Goal: Task Accomplishment & Management: Manage account settings

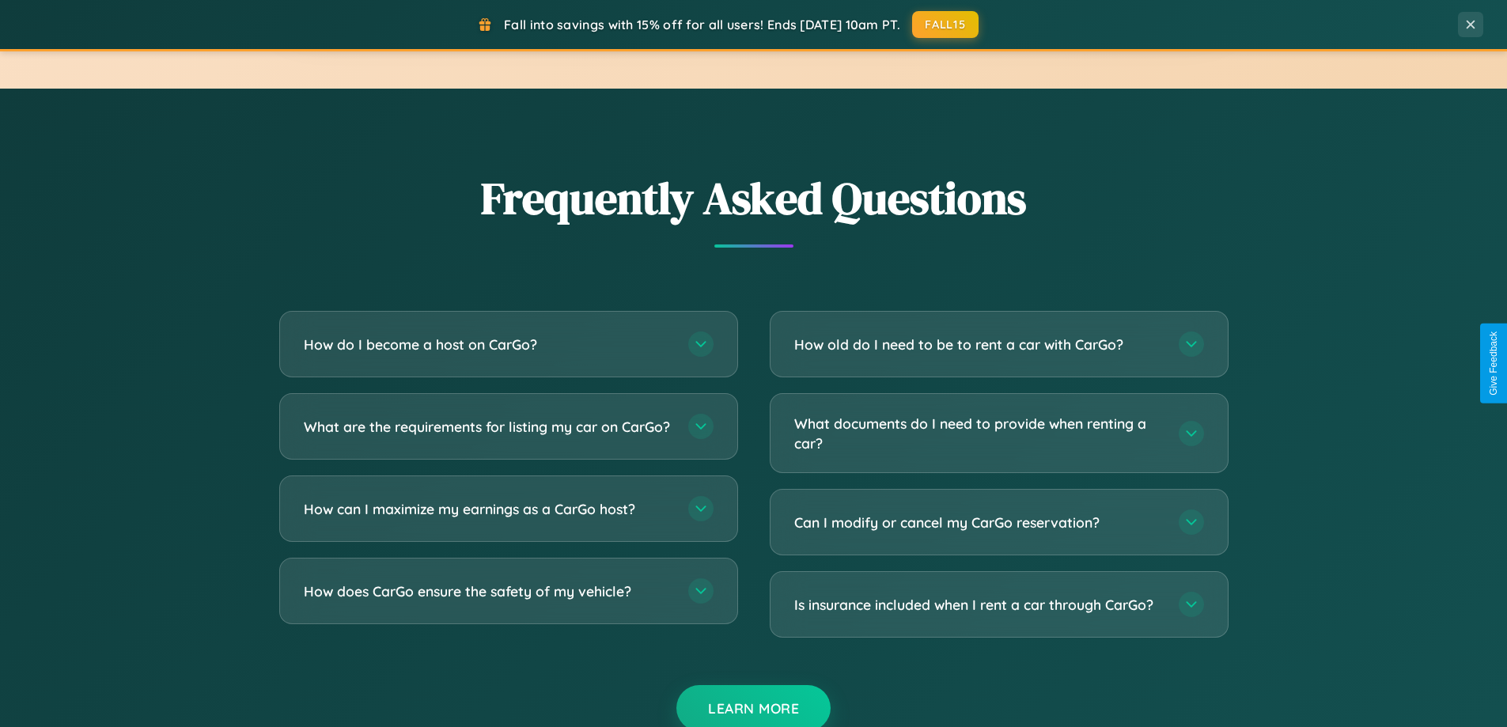
scroll to position [3044, 0]
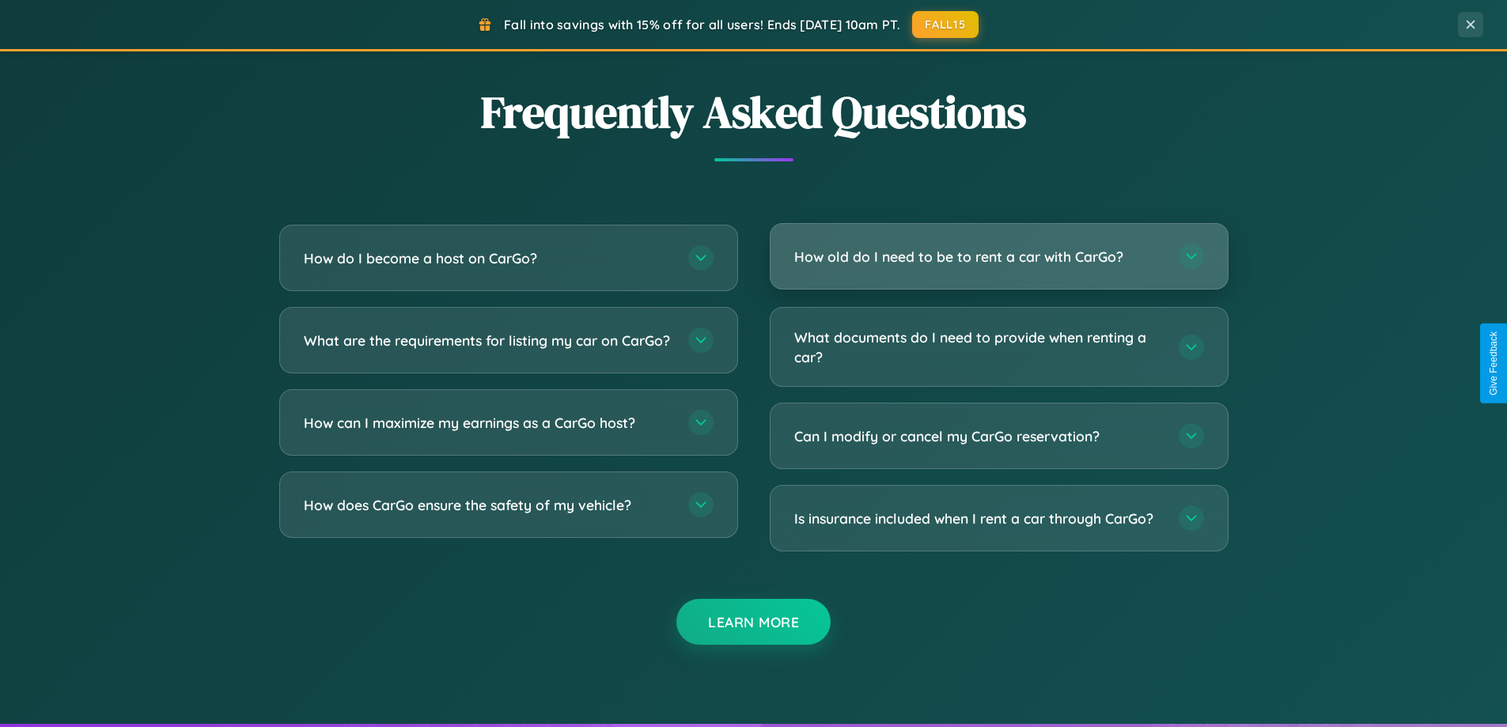
click at [998, 256] on h3 "How old do I need to be to rent a car with CarGo?" at bounding box center [978, 257] width 369 height 20
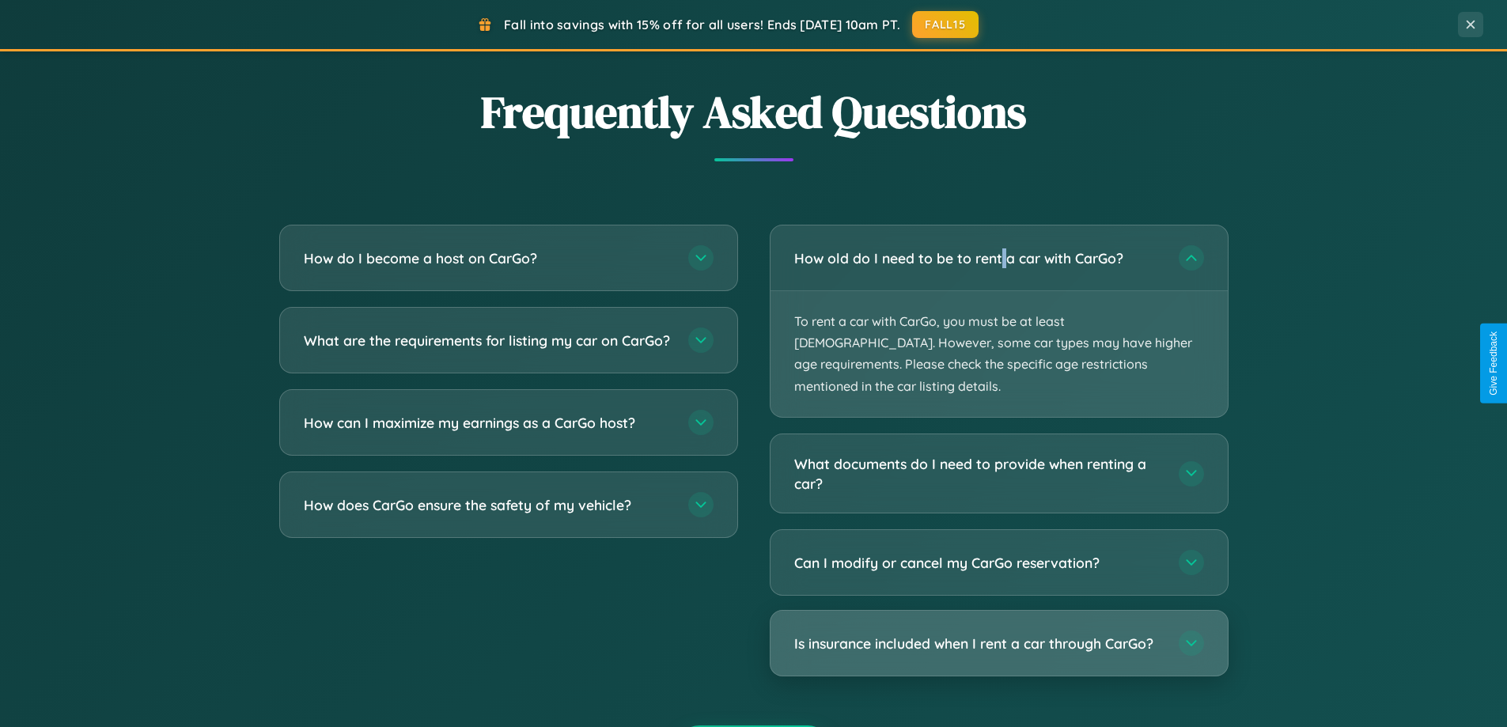
click at [998, 634] on h3 "Is insurance included when I rent a car through CarGo?" at bounding box center [978, 644] width 369 height 20
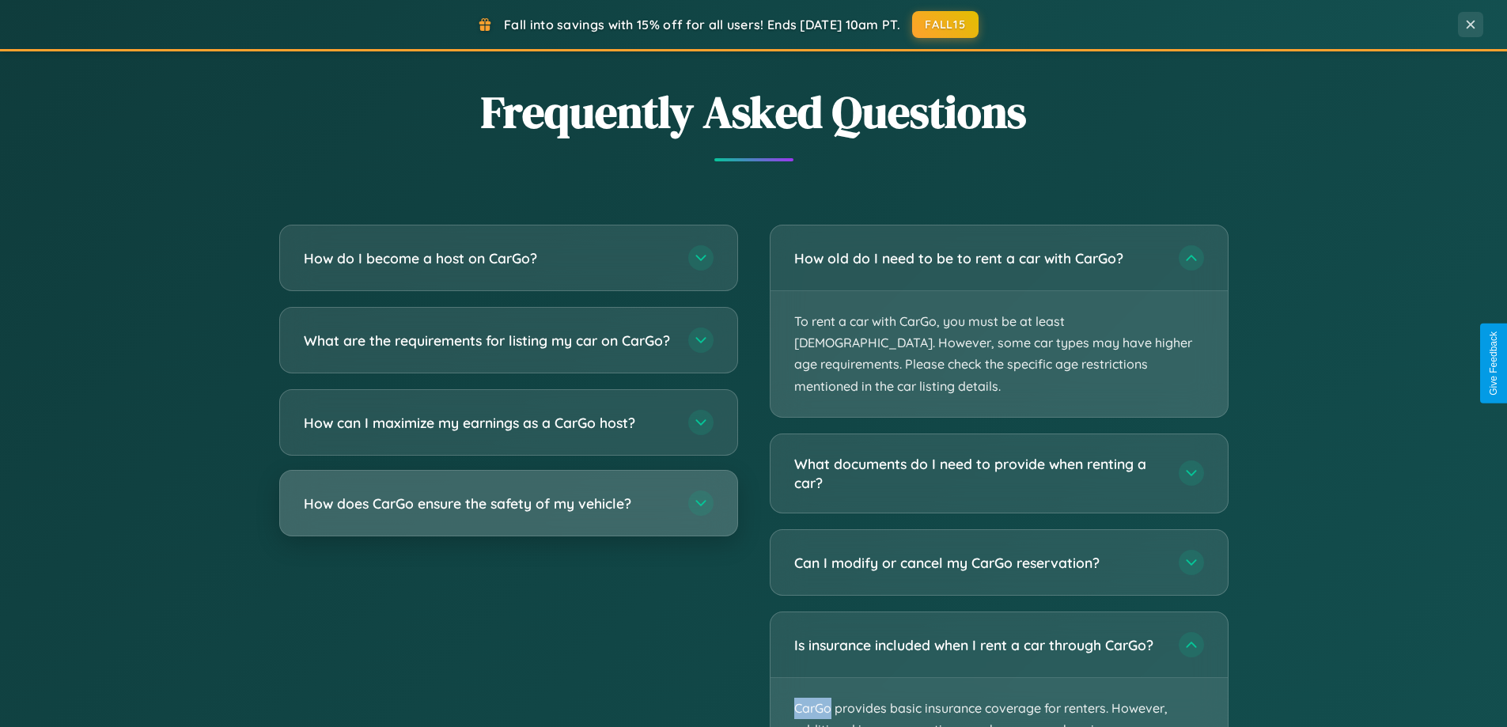
click at [508, 513] on h3 "How does CarGo ensure the safety of my vehicle?" at bounding box center [488, 504] width 369 height 20
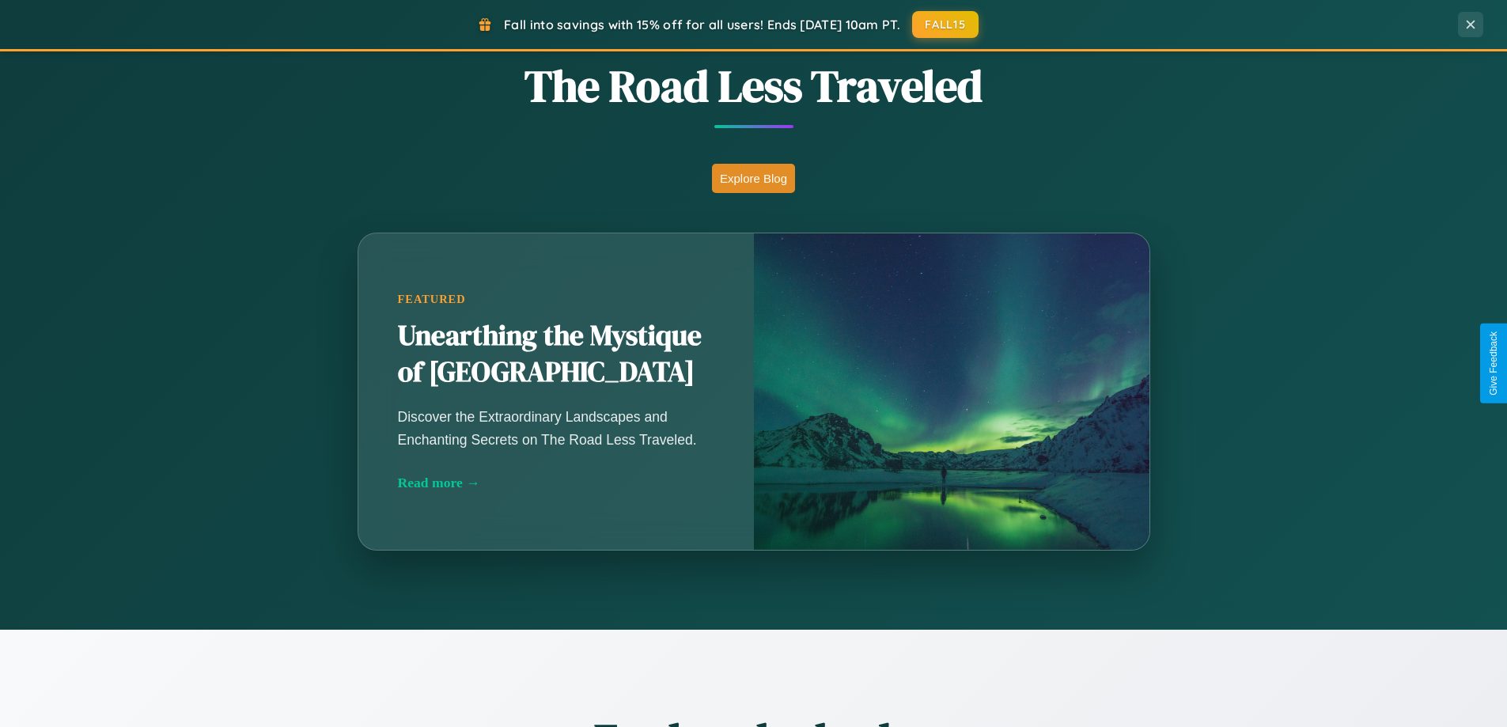
scroll to position [0, 0]
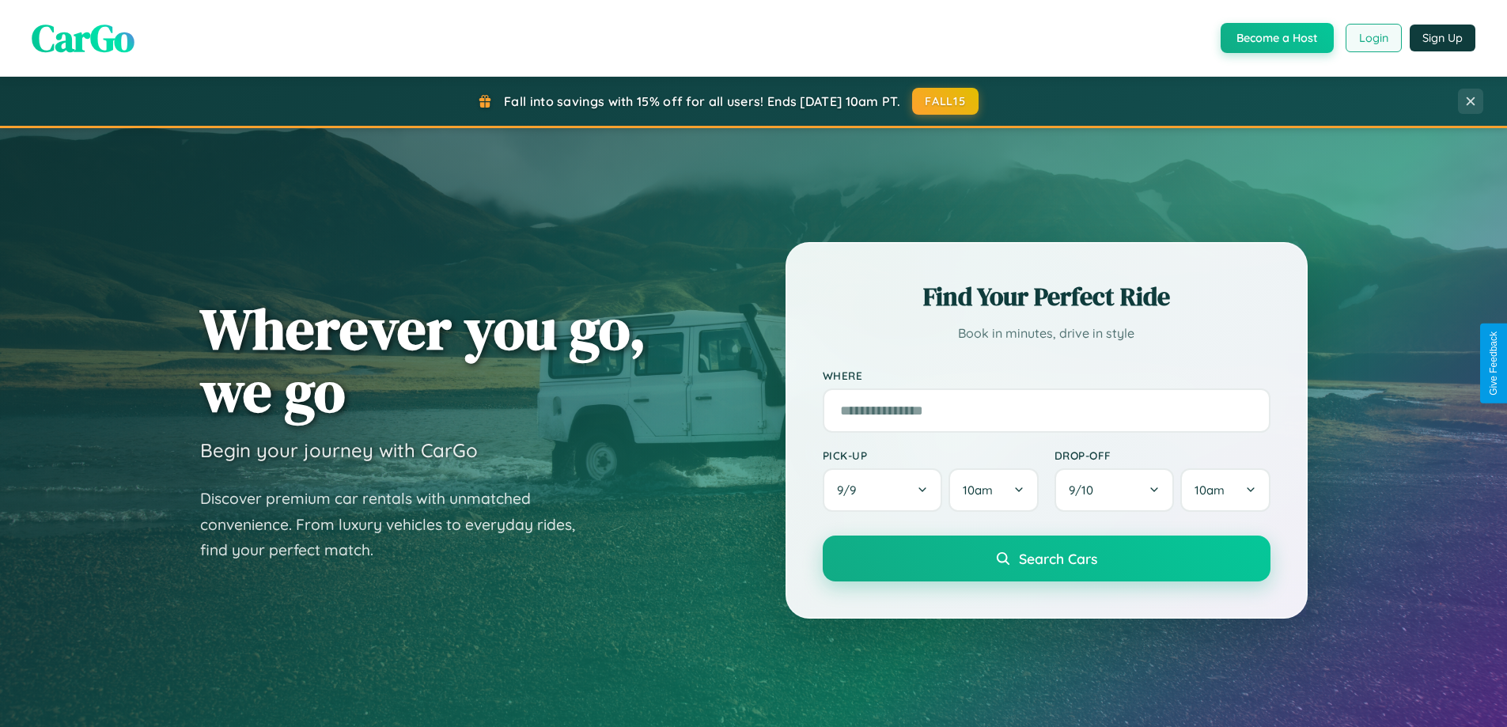
click at [1372, 38] on button "Login" at bounding box center [1373, 38] width 56 height 28
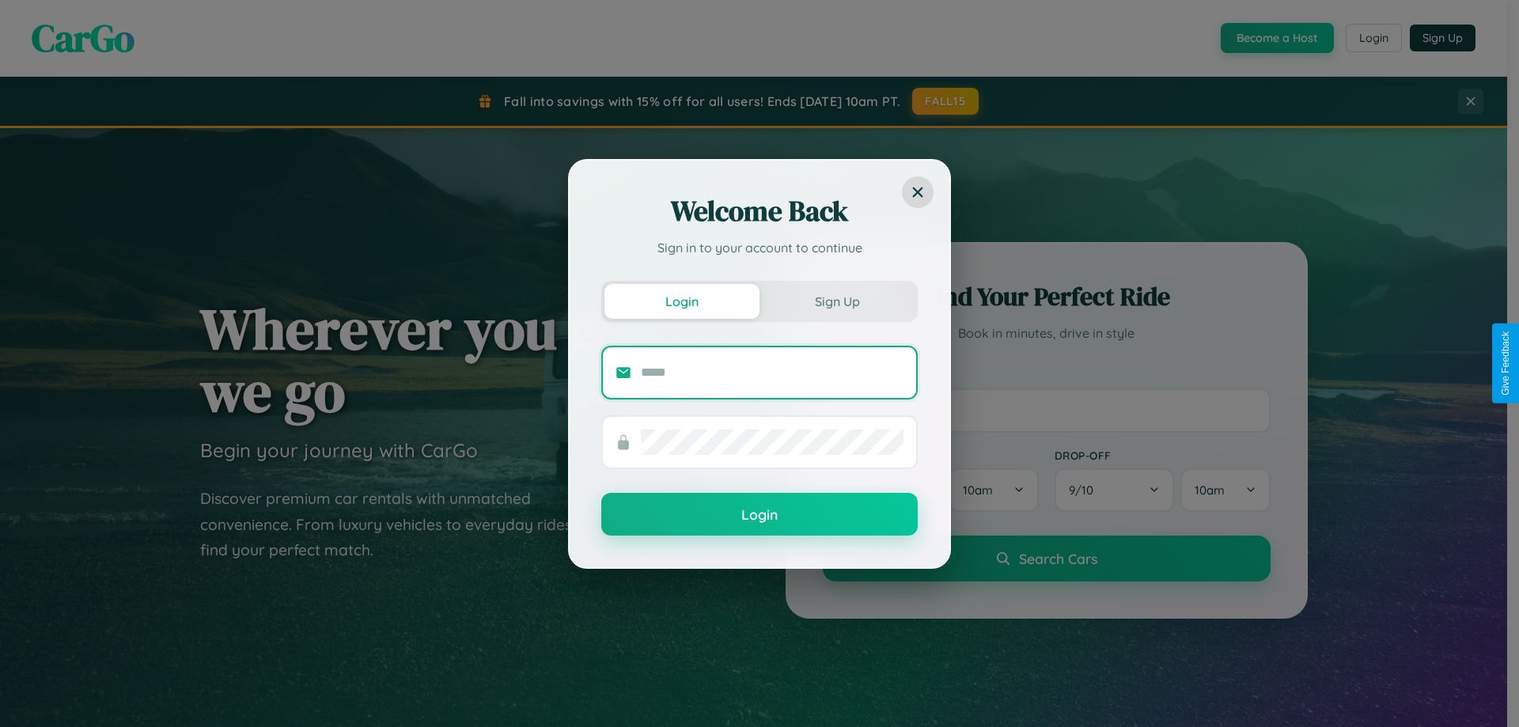
click at [772, 372] on input "text" at bounding box center [772, 372] width 263 height 25
type input "**********"
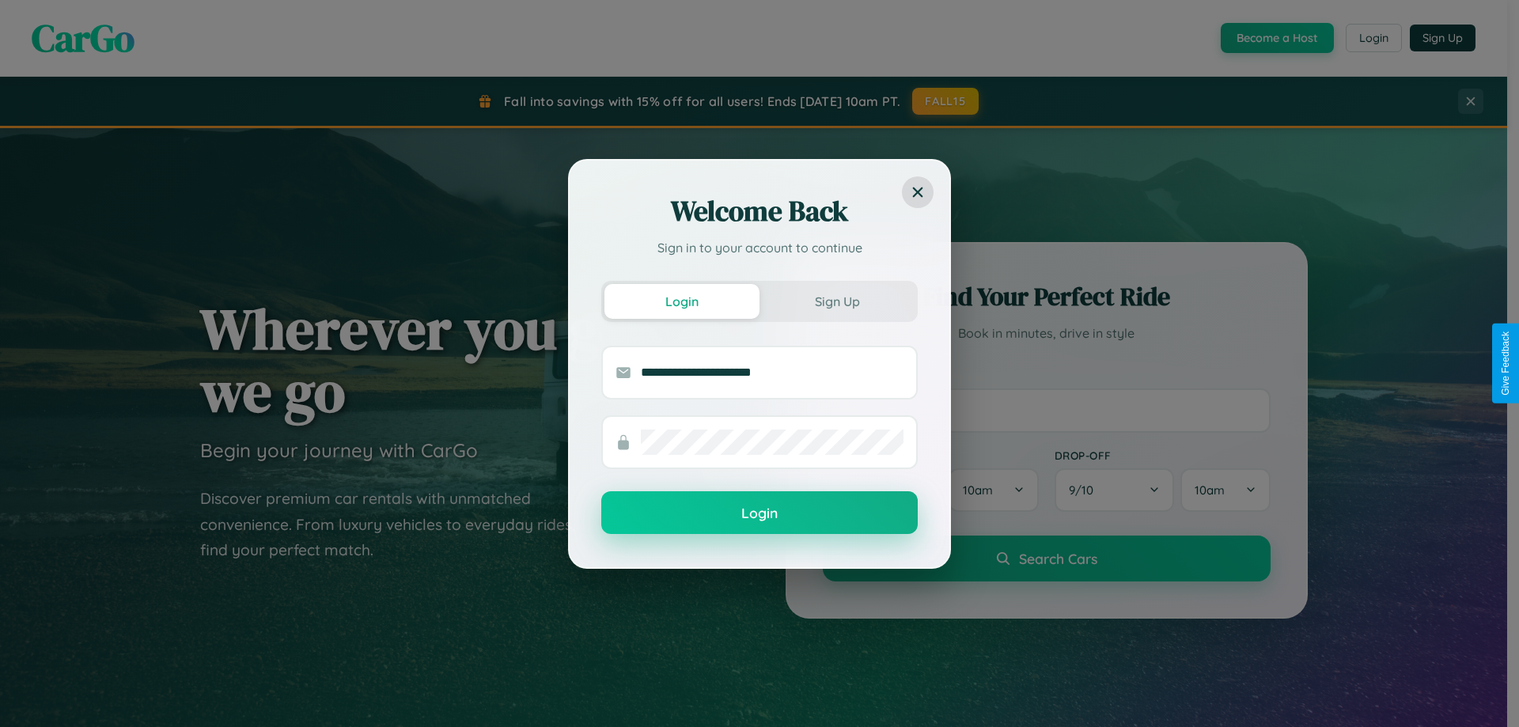
click at [759, 513] on button "Login" at bounding box center [759, 512] width 316 height 43
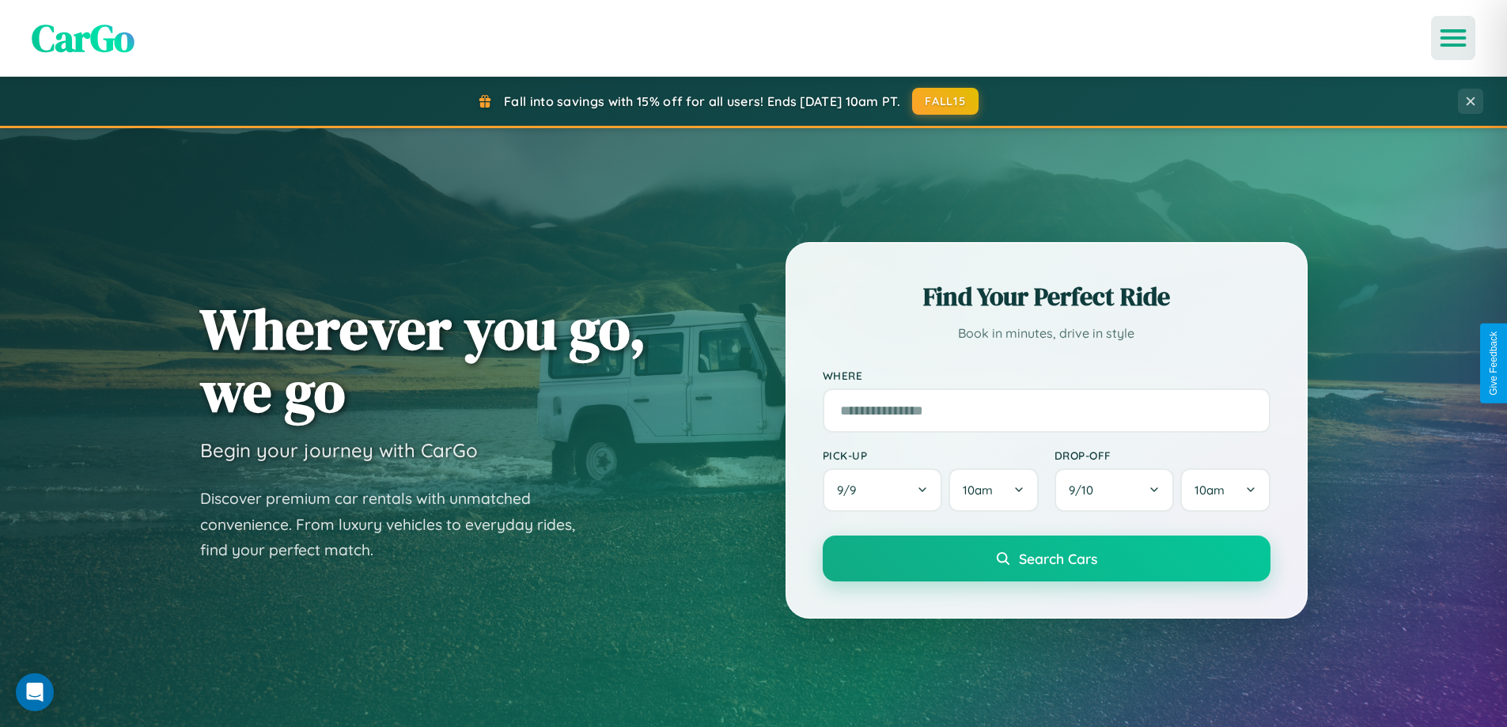
click at [1453, 38] on icon "Open menu" at bounding box center [1453, 38] width 23 height 14
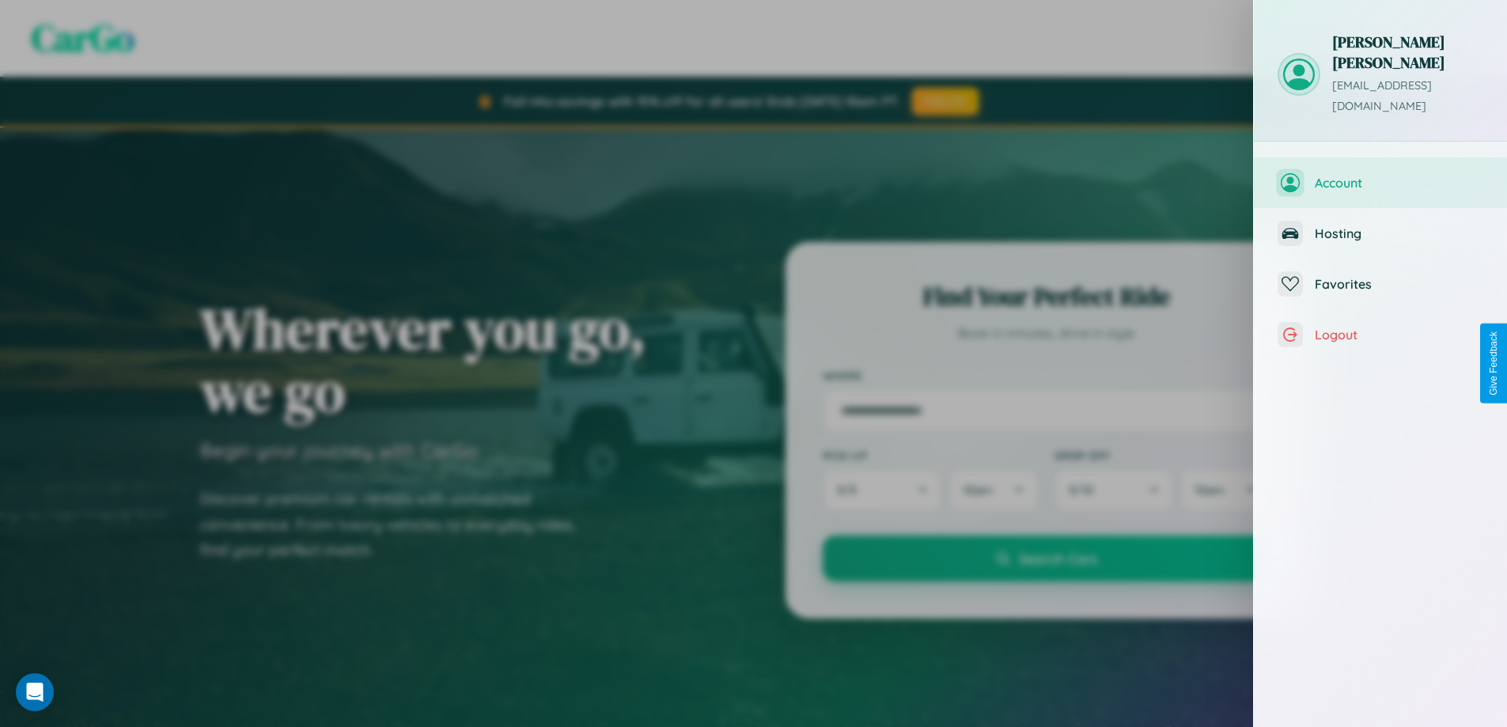
click at [1380, 175] on span "Account" at bounding box center [1399, 183] width 168 height 16
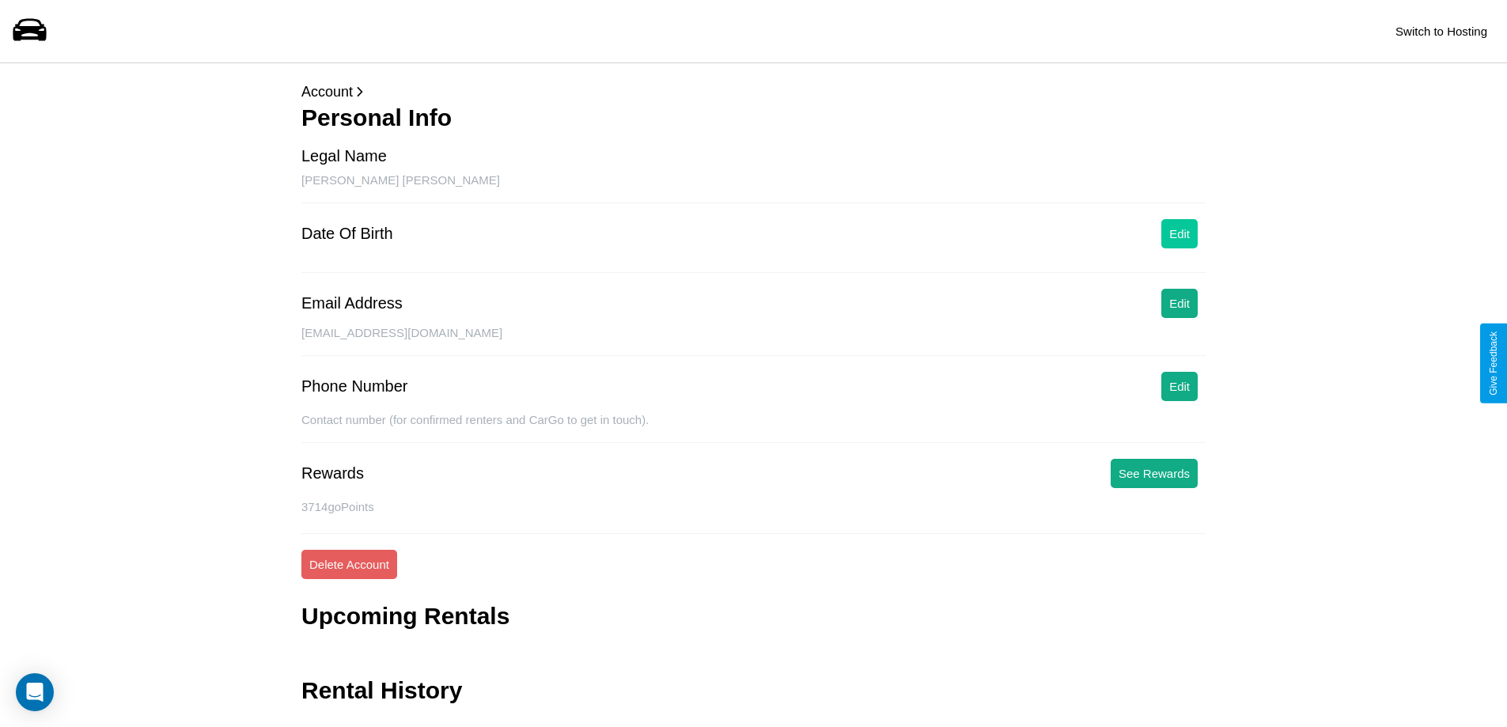
click at [1179, 233] on button "Edit" at bounding box center [1179, 233] width 36 height 29
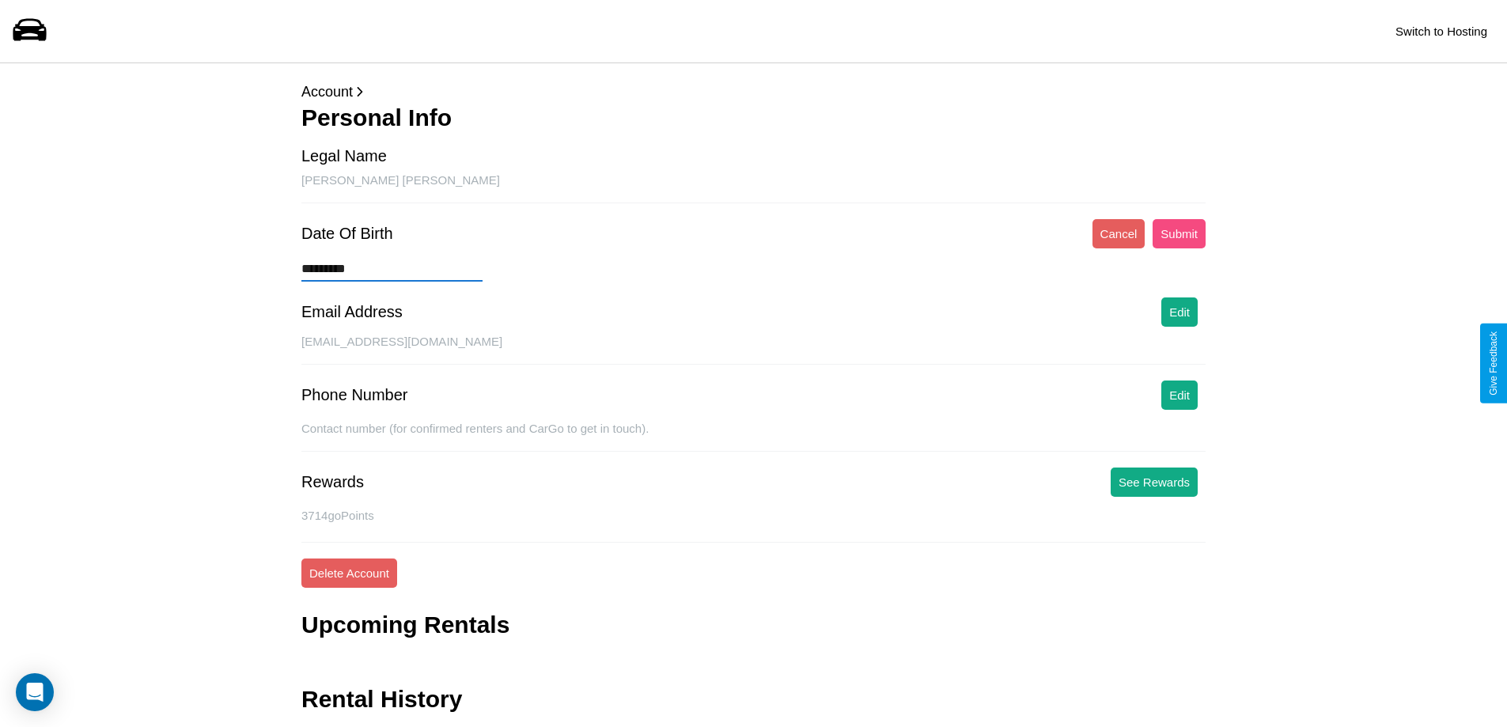
type input "*********"
click at [1179, 233] on button "Submit" at bounding box center [1178, 233] width 53 height 29
